Goal: Task Accomplishment & Management: Manage account settings

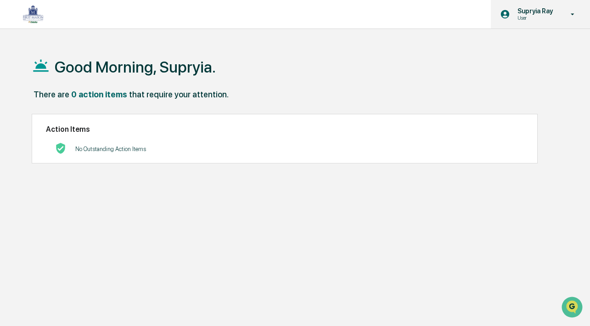
click at [523, 13] on p "Supryia Ray" at bounding box center [533, 10] width 47 height 7
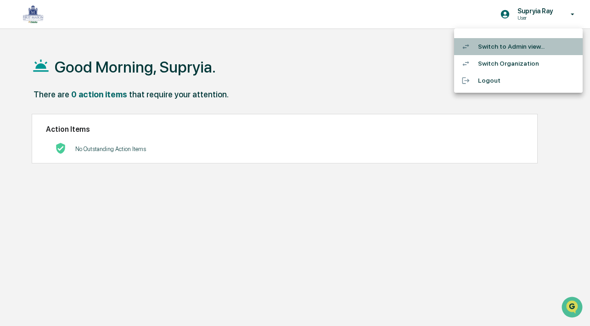
click at [502, 48] on li "Switch to Admin view..." at bounding box center [518, 46] width 128 height 17
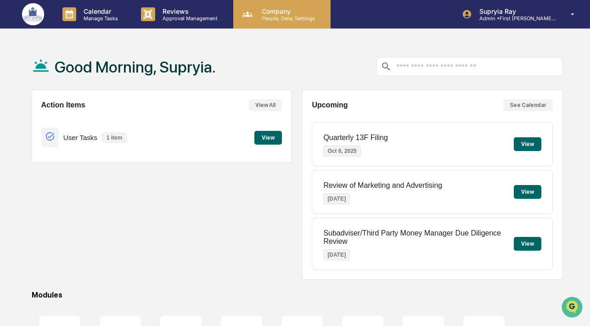
click at [274, 16] on p "People, Data, Settings" at bounding box center [286, 18] width 65 height 6
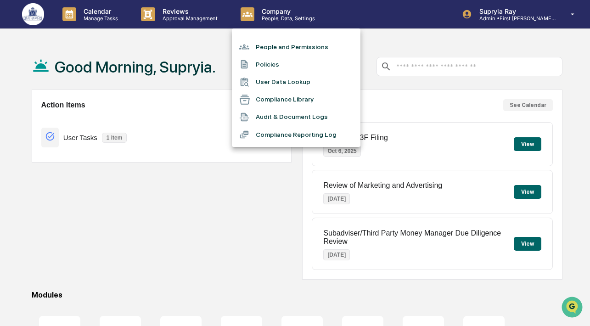
click at [277, 50] on li "People and Permissions" at bounding box center [296, 46] width 128 height 17
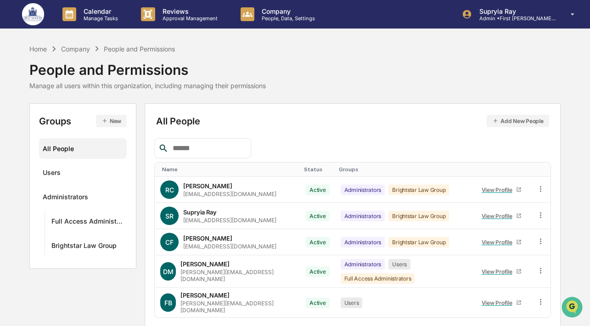
scroll to position [26, 0]
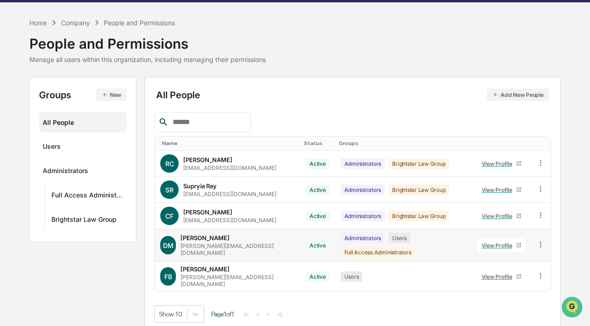
click at [488, 242] on div "View Profile" at bounding box center [498, 245] width 34 height 7
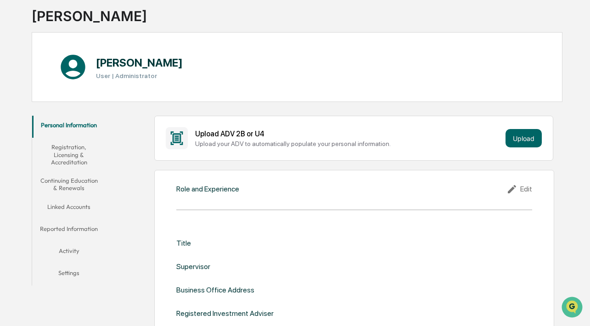
scroll to position [64, 0]
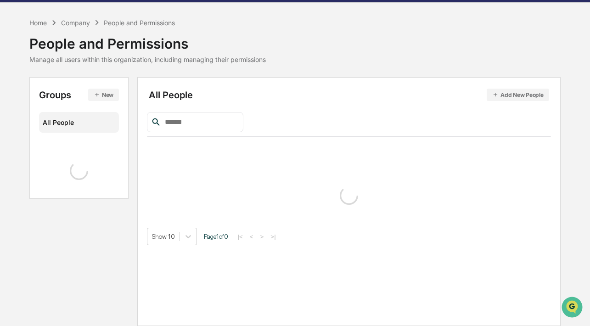
scroll to position [26, 0]
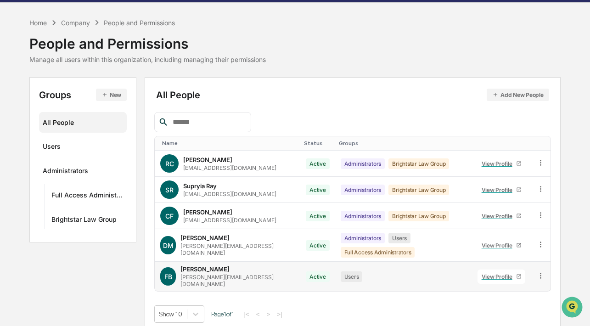
click at [498, 273] on div "View Profile" at bounding box center [498, 276] width 34 height 7
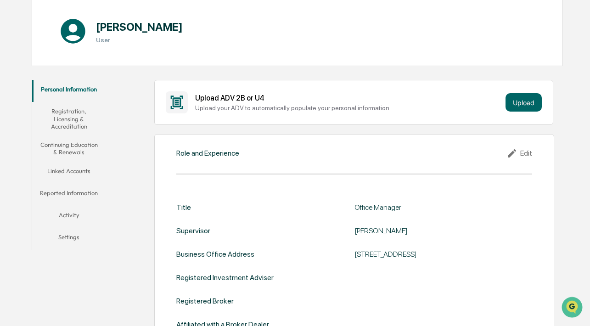
scroll to position [68, 0]
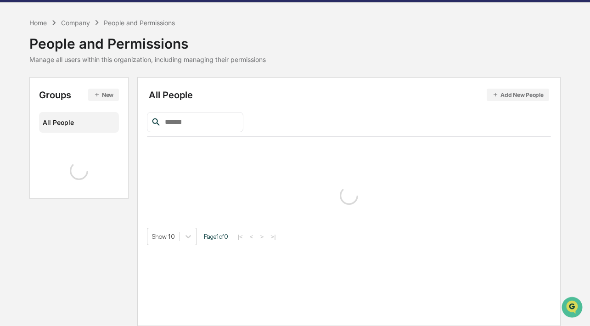
scroll to position [26, 0]
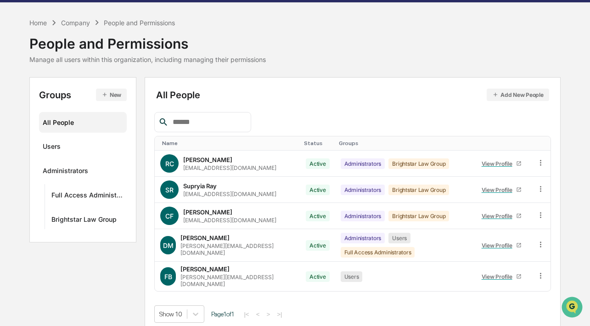
click at [78, 22] on div "Company" at bounding box center [75, 23] width 29 height 8
click at [79, 24] on div "Company" at bounding box center [75, 23] width 29 height 8
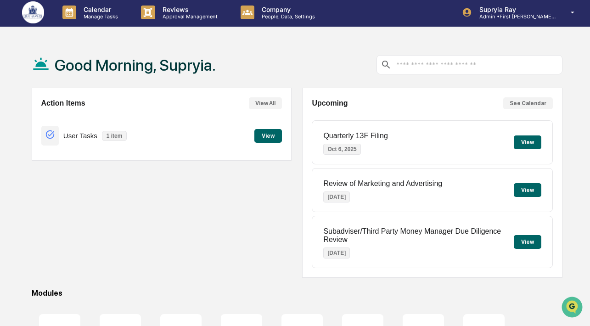
scroll to position [6, 0]
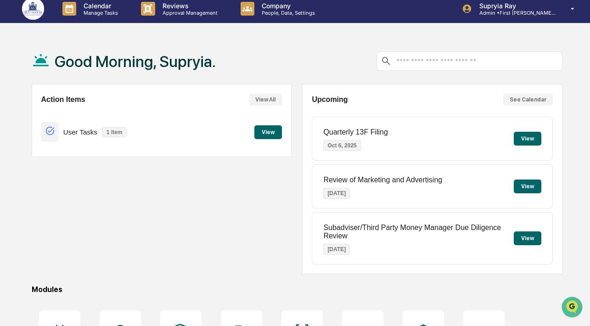
click at [530, 184] on button "View" at bounding box center [527, 186] width 28 height 14
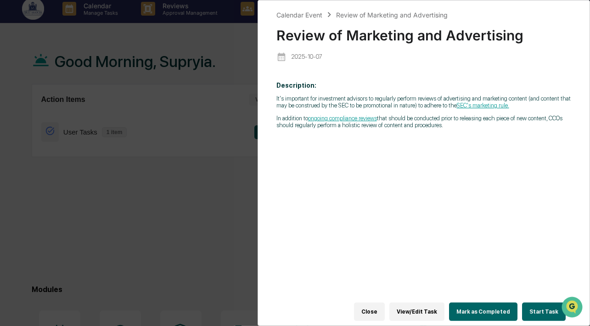
click at [385, 315] on button "Close" at bounding box center [369, 311] width 31 height 18
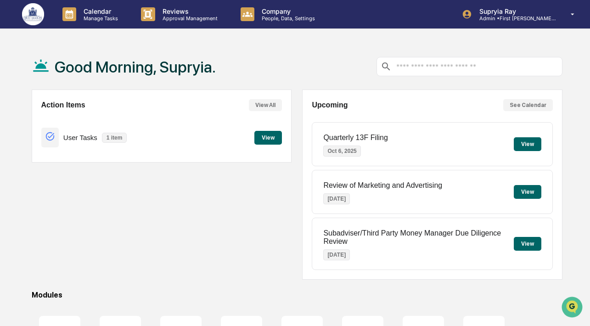
scroll to position [0, 0]
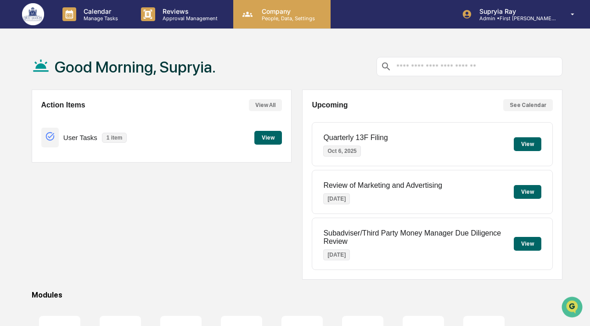
click at [274, 17] on p "People, Data, Settings" at bounding box center [286, 18] width 65 height 6
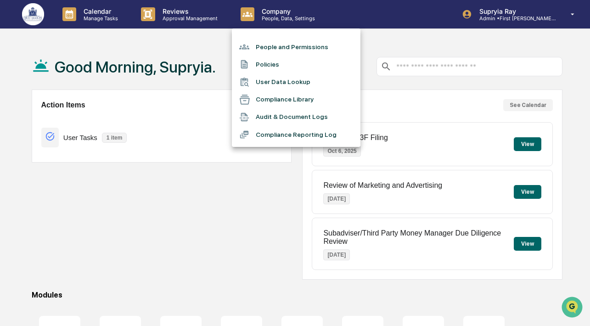
click at [276, 46] on li "People and Permissions" at bounding box center [296, 46] width 128 height 17
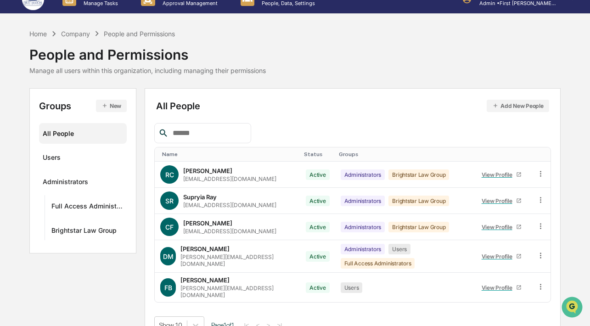
scroll to position [26, 0]
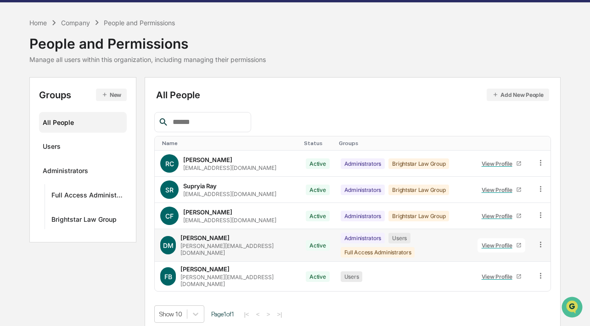
click at [490, 243] on div "View Profile" at bounding box center [498, 245] width 34 height 7
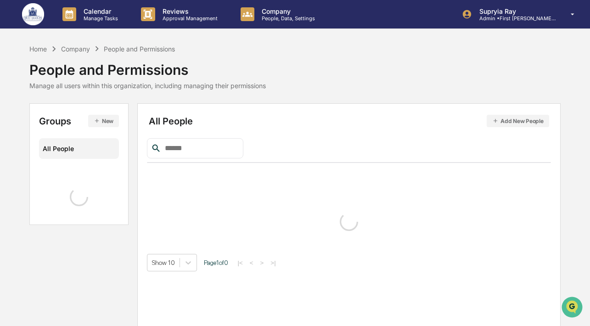
scroll to position [26, 0]
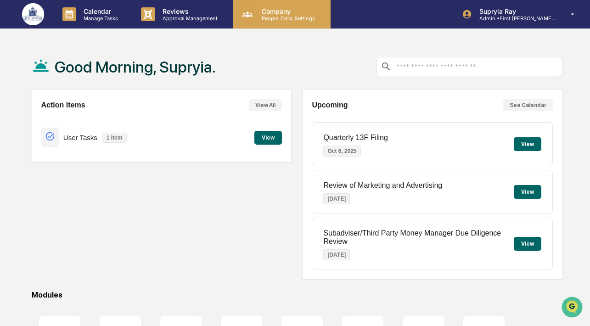
click at [267, 17] on p "People, Data, Settings" at bounding box center [286, 18] width 65 height 6
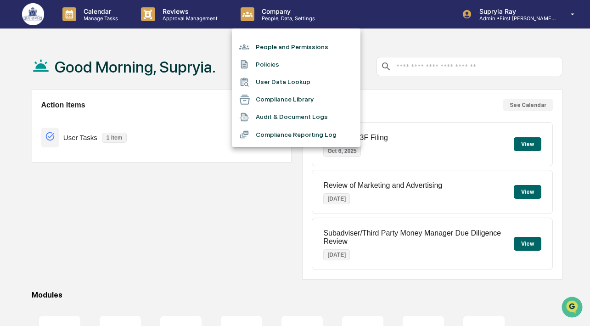
click at [417, 40] on div at bounding box center [295, 163] width 590 height 326
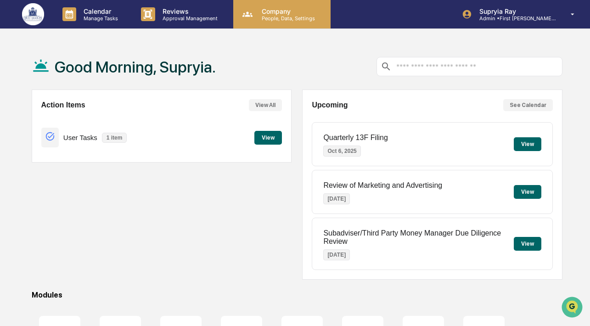
click at [275, 16] on p "People, Data, Settings" at bounding box center [286, 18] width 65 height 6
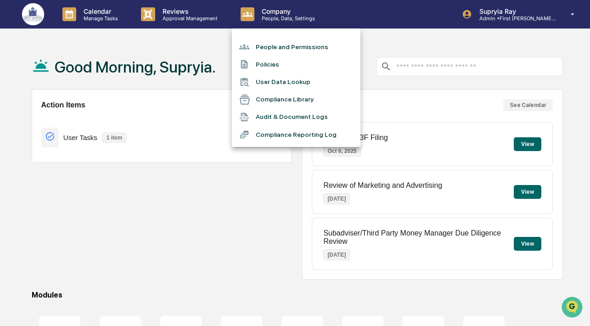
click at [274, 50] on li "People and Permissions" at bounding box center [296, 46] width 128 height 17
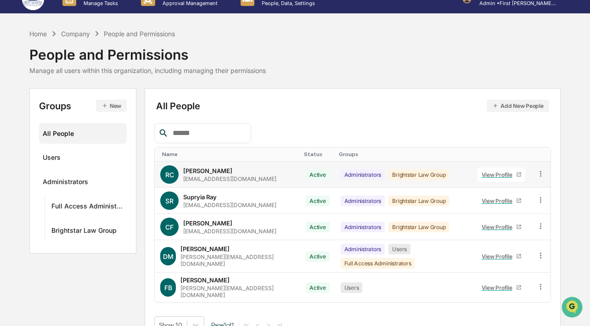
scroll to position [26, 0]
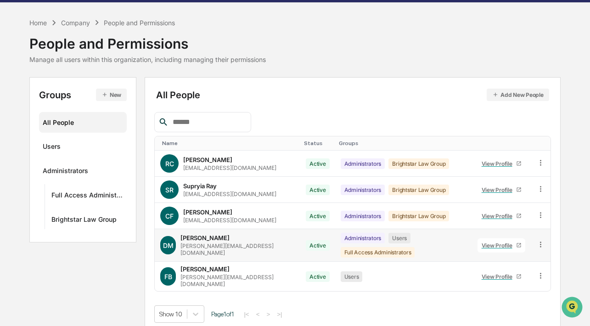
click at [491, 242] on div "View Profile" at bounding box center [498, 245] width 34 height 7
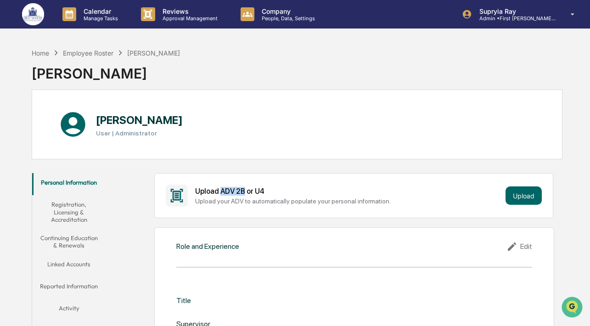
drag, startPoint x: 245, startPoint y: 192, endPoint x: 220, endPoint y: 191, distance: 24.8
click at [220, 191] on div "Upload ADV 2B or U4" at bounding box center [348, 191] width 307 height 9
click at [261, 191] on div "Upload ADV 2B or U4" at bounding box center [348, 191] width 307 height 9
click at [260, 192] on div "Upload ADV 2B or U4" at bounding box center [348, 191] width 307 height 9
drag, startPoint x: 255, startPoint y: 192, endPoint x: 262, endPoint y: 192, distance: 7.3
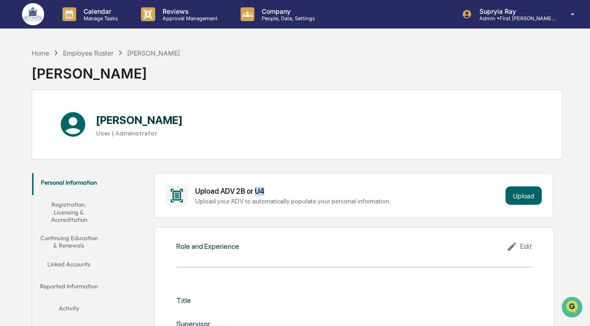
click at [262, 192] on div "Upload ADV 2B or U4" at bounding box center [348, 191] width 307 height 9
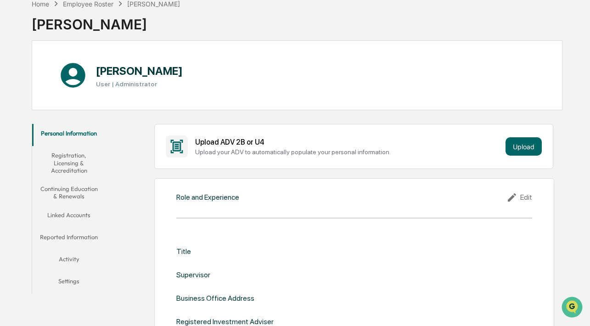
scroll to position [50, 0]
drag, startPoint x: 263, startPoint y: 141, endPoint x: 235, endPoint y: 143, distance: 28.5
click at [235, 143] on div "Upload ADV 2B or U4" at bounding box center [348, 141] width 307 height 9
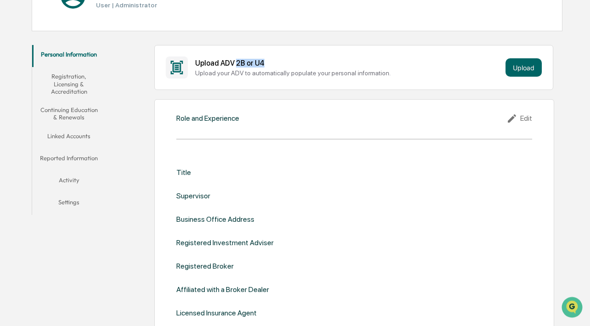
scroll to position [0, 0]
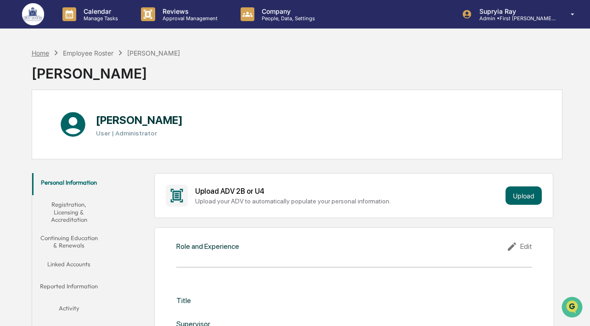
click at [46, 52] on div "Home" at bounding box center [40, 53] width 17 height 8
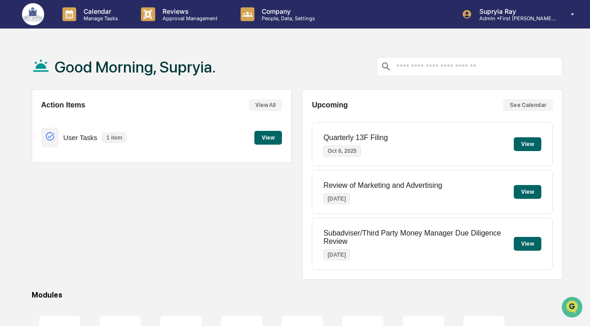
click at [266, 140] on button "View" at bounding box center [268, 138] width 28 height 14
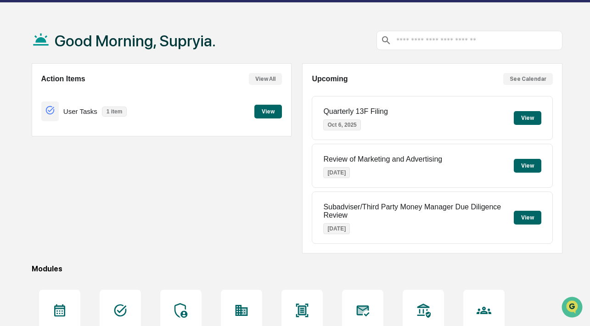
scroll to position [32, 0]
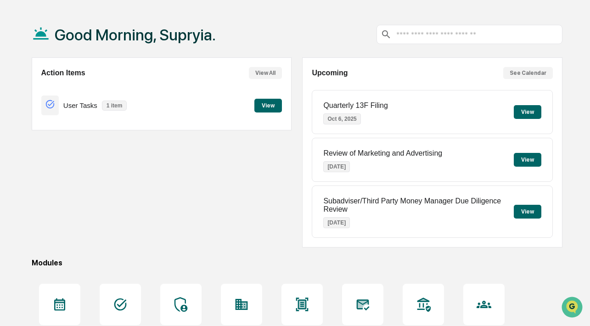
click at [526, 215] on button "View" at bounding box center [527, 212] width 28 height 14
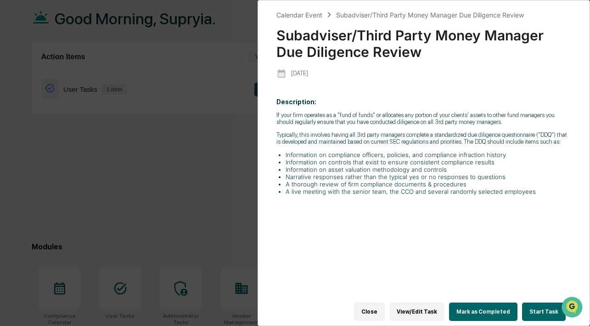
scroll to position [47, 0]
click at [201, 230] on div "Calendar Event Subadviser/Third Party Money Manager Due Diligence Review Subadv…" at bounding box center [295, 163] width 590 height 326
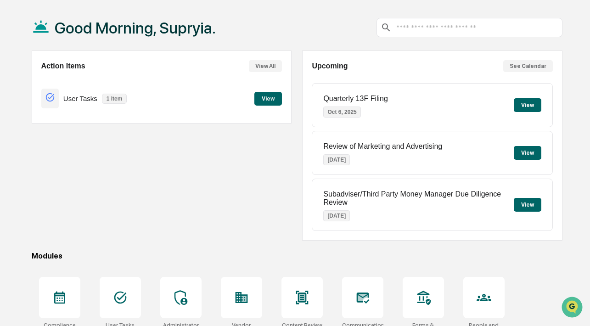
scroll to position [20, 0]
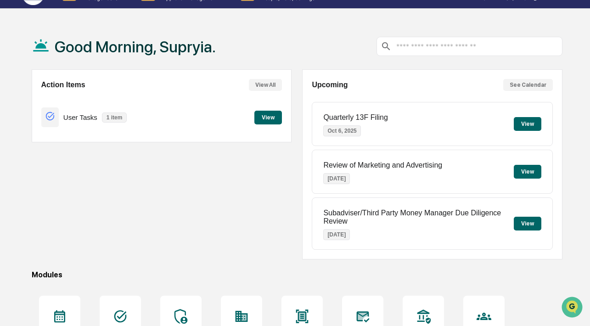
click at [534, 168] on button "View" at bounding box center [527, 172] width 28 height 14
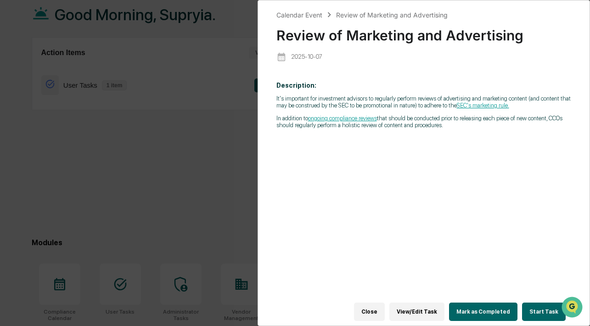
scroll to position [53, 0]
click at [198, 186] on div "Calendar Event Review of Marketing and Advertising Review of Marketing and Adve…" at bounding box center [295, 163] width 590 height 326
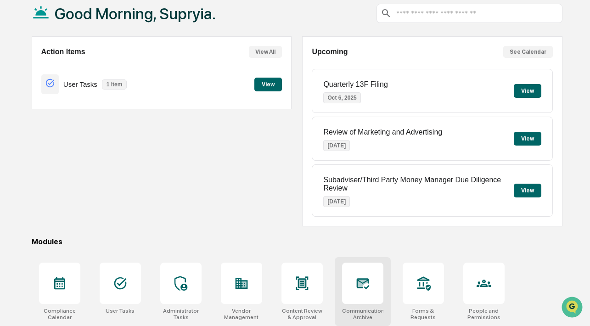
scroll to position [0, 0]
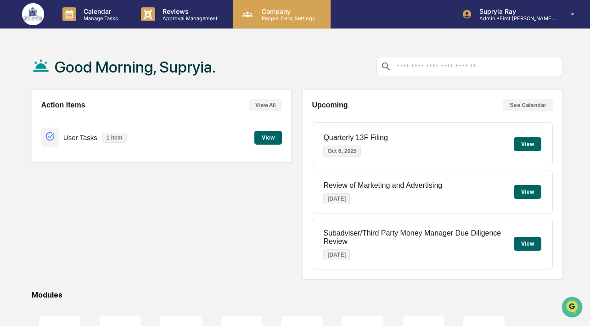
click at [279, 14] on p "Company" at bounding box center [286, 11] width 65 height 8
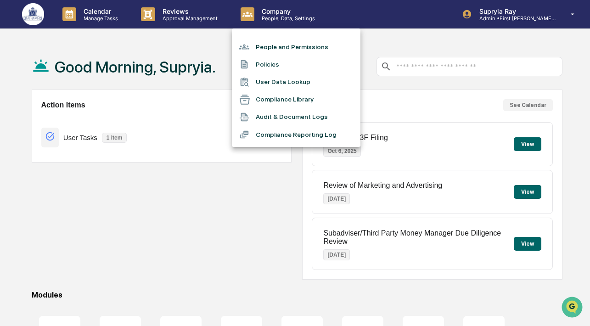
click at [274, 50] on li "People and Permissions" at bounding box center [296, 46] width 128 height 17
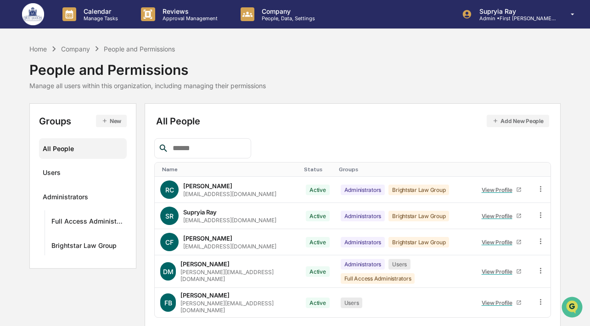
scroll to position [3, 0]
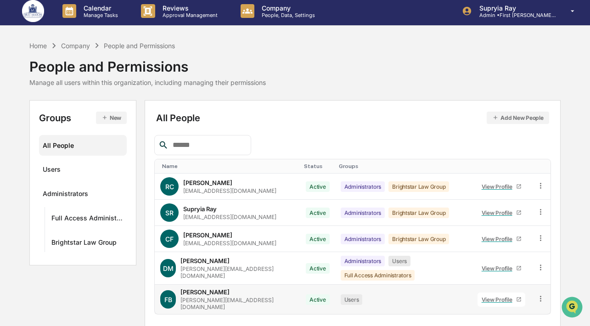
click at [209, 290] on div "Fran Bokar" at bounding box center [204, 291] width 49 height 7
click at [497, 296] on div "View Profile" at bounding box center [498, 299] width 34 height 7
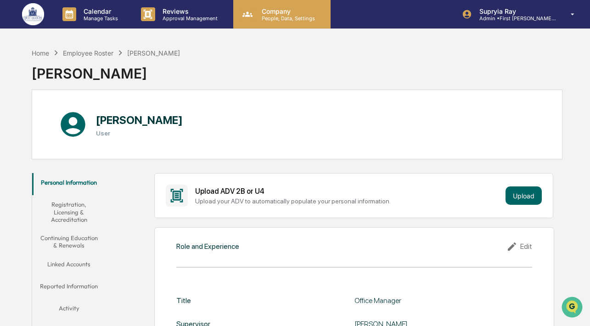
click at [287, 11] on p "Company" at bounding box center [286, 11] width 65 height 8
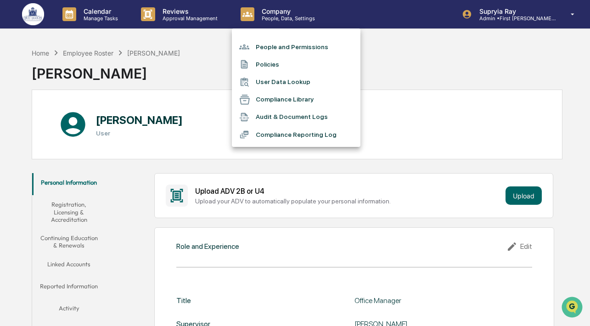
click at [281, 50] on li "People and Permissions" at bounding box center [296, 46] width 128 height 17
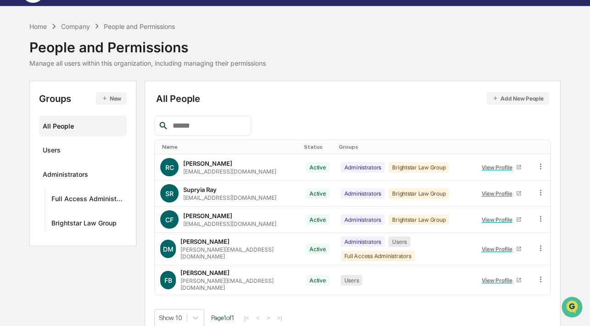
scroll to position [26, 0]
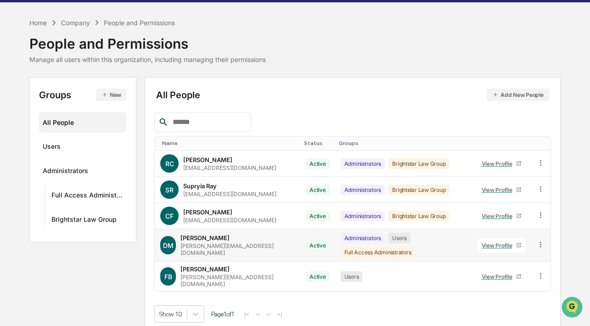
click at [210, 241] on div "Dan Mason" at bounding box center [204, 237] width 49 height 7
click at [146, 17] on div "Calendar Manage Tasks Reviews Approval Management Company People, Data, Setting…" at bounding box center [295, 153] width 590 height 358
click at [43, 22] on div "Home" at bounding box center [37, 23] width 17 height 8
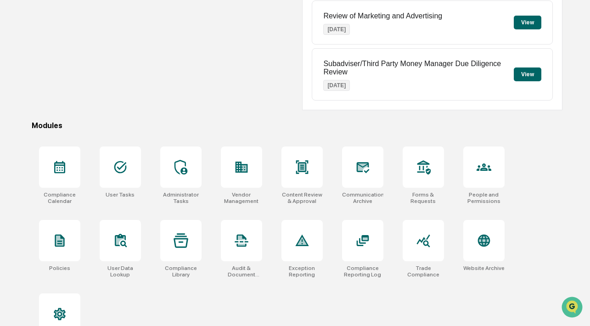
scroll to position [180, 0]
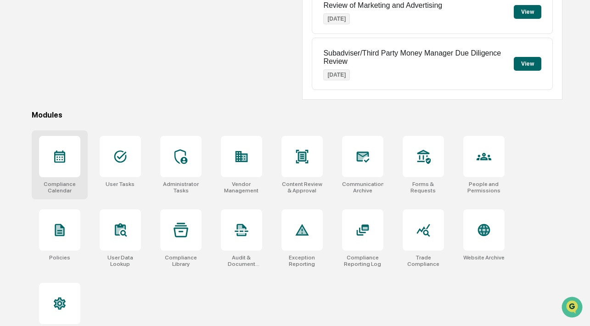
click at [61, 167] on div at bounding box center [59, 156] width 41 height 41
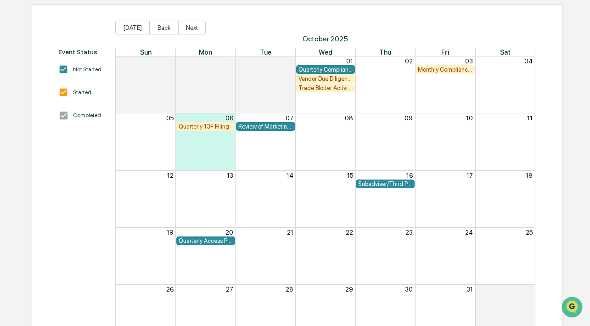
scroll to position [86, 0]
click at [334, 68] on div "Quarterly Compliance Attestation" at bounding box center [325, 69] width 54 height 7
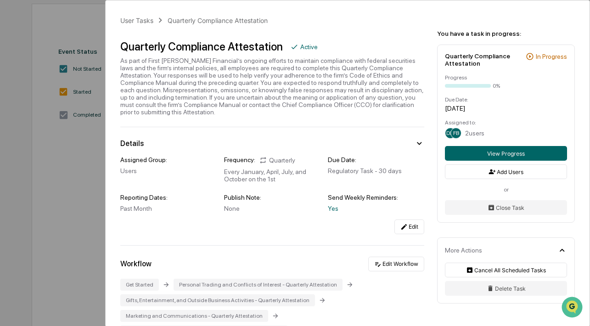
click at [82, 201] on div "User Tasks Quarterly Compliance Attestation Quarterly Compliance Attestation Ac…" at bounding box center [295, 163] width 590 height 326
click at [64, 50] on div "User Tasks Quarterly Compliance Attestation Quarterly Compliance Attestation Ac…" at bounding box center [295, 163] width 590 height 326
